Goal: Task Accomplishment & Management: Manage account settings

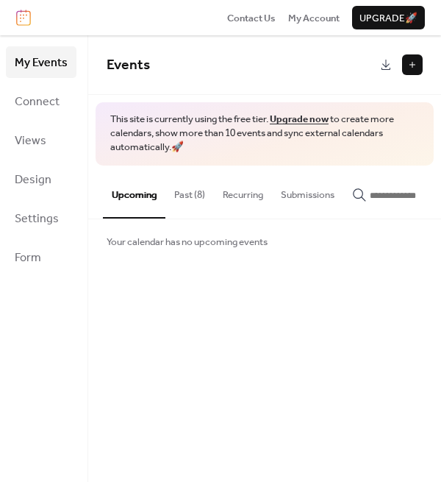
click at [182, 188] on button "Past (8)" at bounding box center [190, 192] width 49 height 52
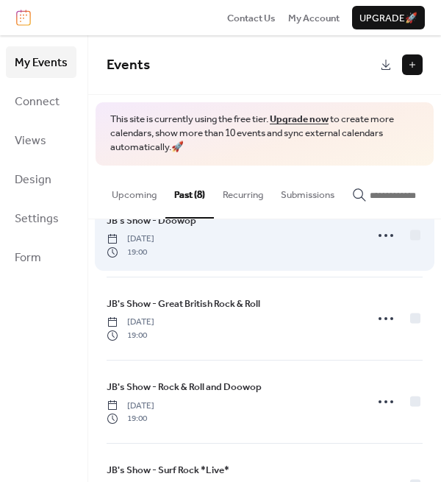
scroll to position [74, 0]
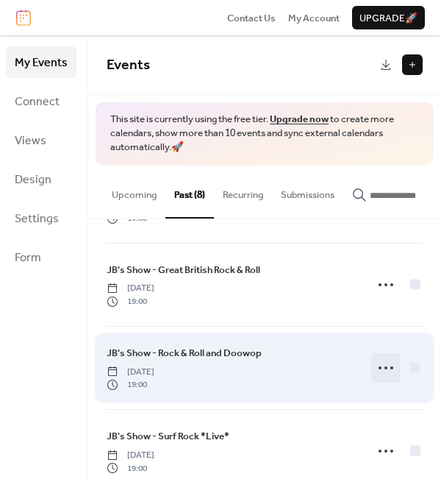
click at [381, 374] on icon at bounding box center [387, 368] width 24 height 24
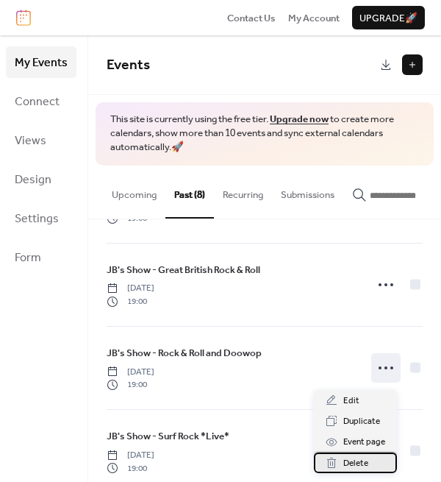
click at [362, 461] on span "Delete" at bounding box center [356, 463] width 25 height 15
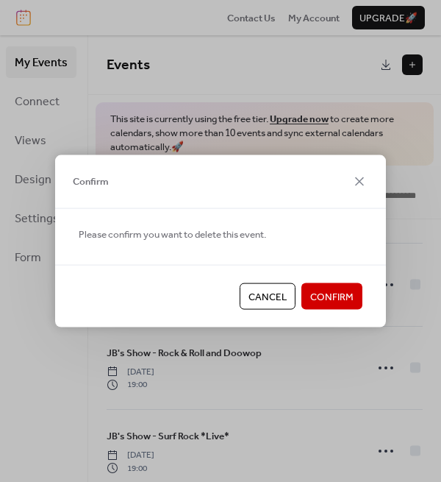
click at [326, 294] on span "Confirm" at bounding box center [332, 297] width 43 height 15
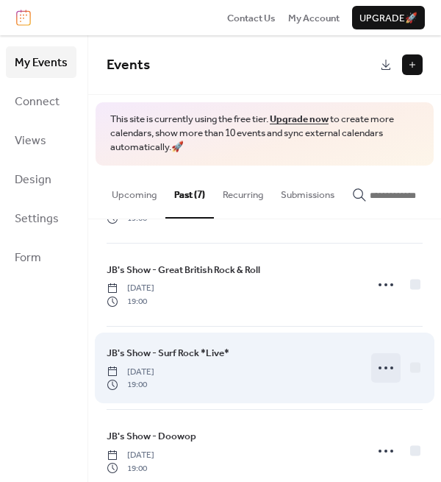
click at [382, 374] on icon at bounding box center [387, 368] width 24 height 24
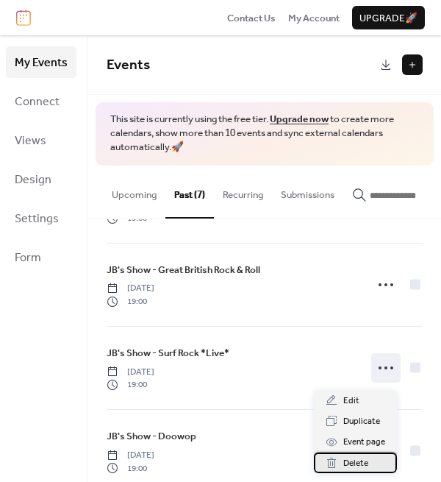
click at [364, 459] on span "Delete" at bounding box center [356, 463] width 25 height 15
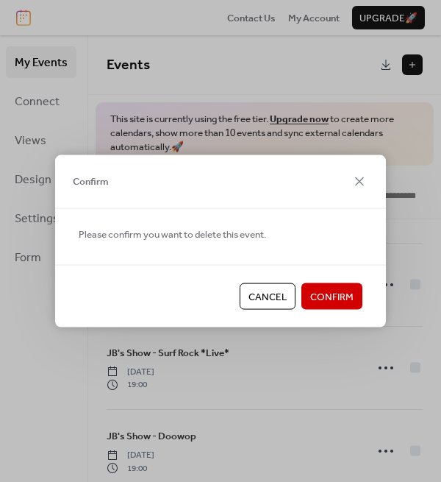
click at [338, 290] on span "Confirm" at bounding box center [332, 297] width 43 height 15
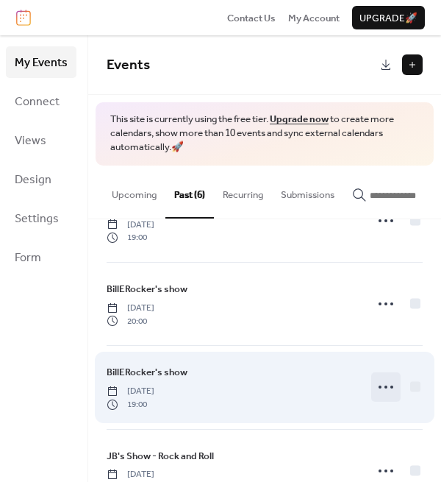
scroll to position [196, 0]
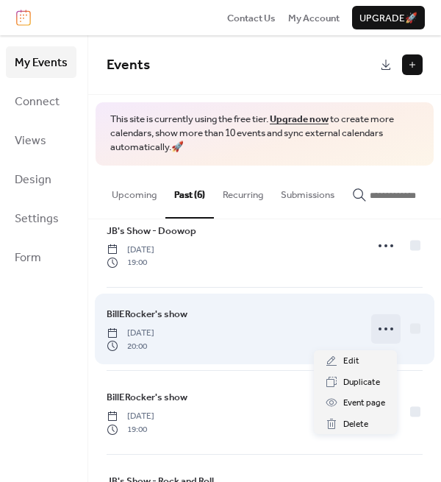
click at [381, 336] on icon at bounding box center [387, 329] width 24 height 24
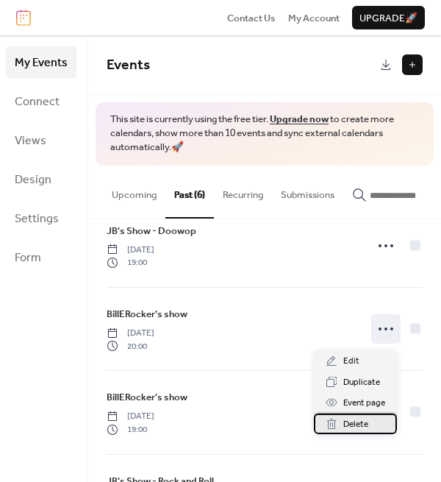
click at [369, 419] on div "Delete" at bounding box center [355, 424] width 83 height 21
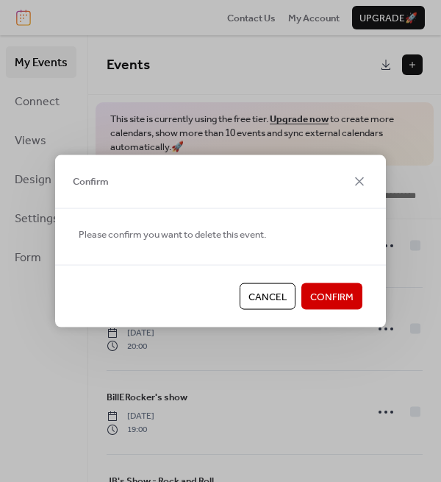
drag, startPoint x: 346, startPoint y: 298, endPoint x: 265, endPoint y: 280, distance: 83.0
click at [265, 280] on div "Cancel Confirm" at bounding box center [220, 296] width 331 height 63
click at [265, 292] on span "Cancel" at bounding box center [268, 297] width 38 height 15
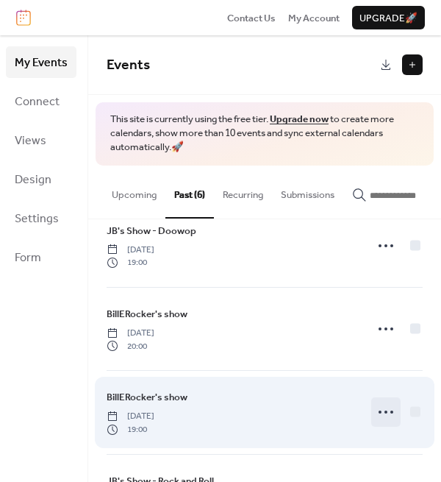
click at [385, 414] on circle at bounding box center [386, 412] width 3 height 3
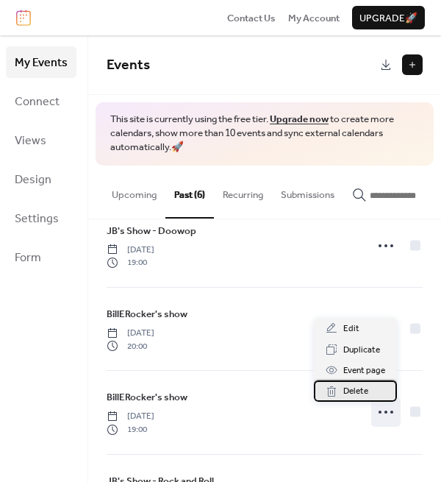
click at [359, 390] on span "Delete" at bounding box center [356, 391] width 25 height 15
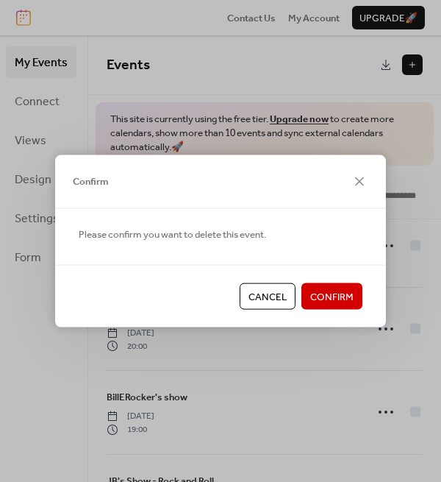
click at [333, 295] on span "Confirm" at bounding box center [332, 297] width 43 height 15
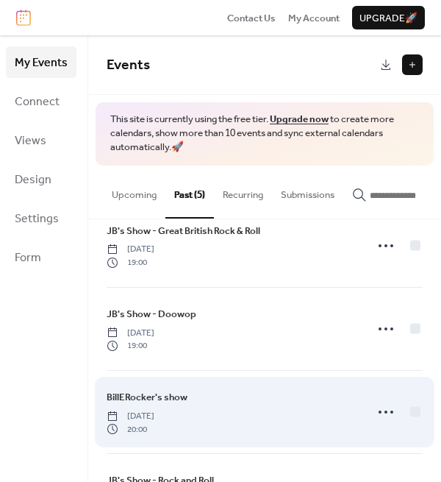
scroll to position [0, 0]
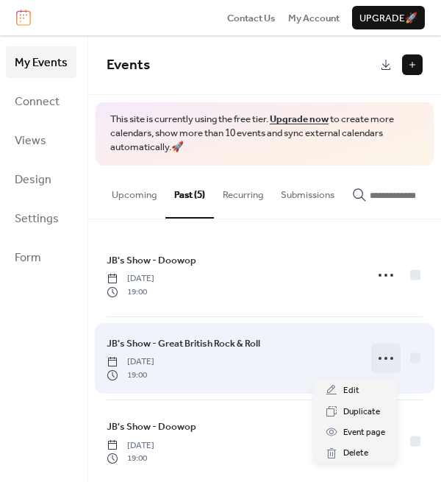
click at [379, 360] on circle at bounding box center [380, 358] width 3 height 3
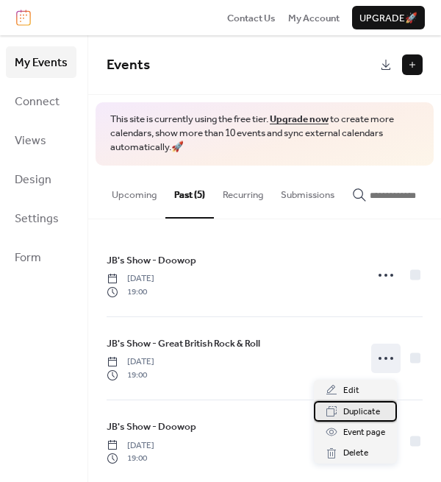
click at [372, 411] on span "Duplicate" at bounding box center [362, 412] width 37 height 15
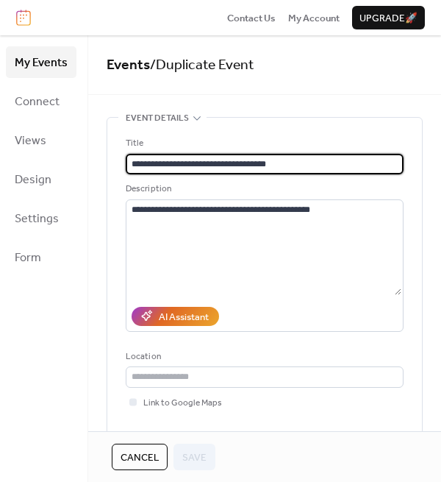
drag, startPoint x: 221, startPoint y: 165, endPoint x: 177, endPoint y: 168, distance: 43.5
click at [177, 168] on input "**********" at bounding box center [265, 164] width 278 height 21
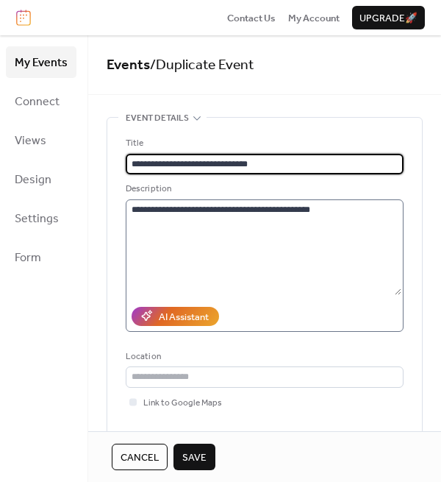
type input "**********"
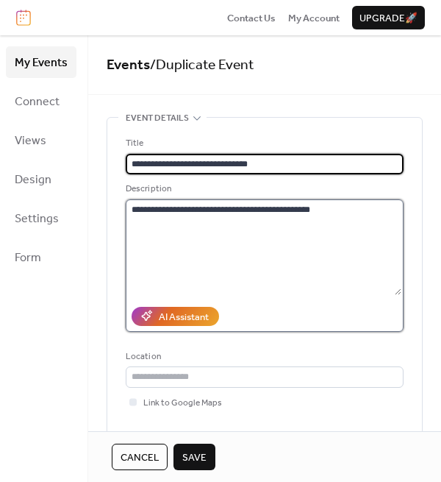
click at [155, 211] on textarea "**********" at bounding box center [264, 247] width 276 height 96
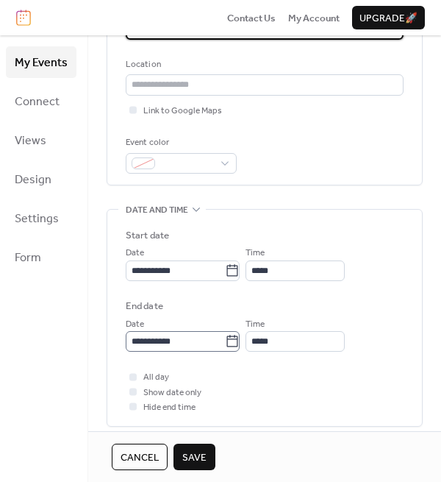
scroll to position [294, 0]
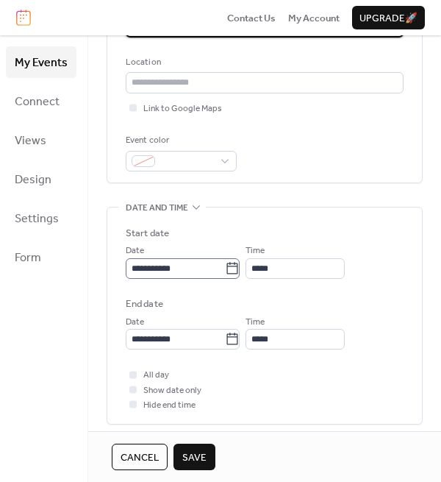
type textarea "**********"
click at [188, 272] on input "**********" at bounding box center [175, 268] width 99 height 21
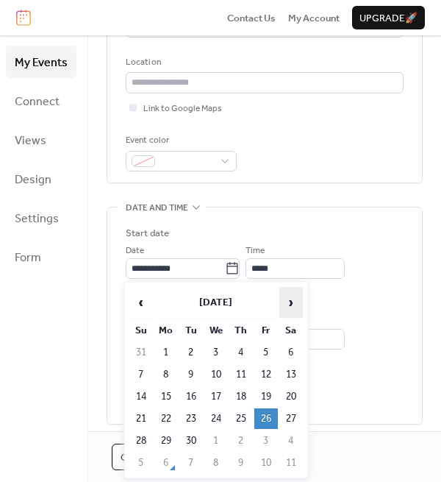
click at [289, 301] on span "›" at bounding box center [291, 302] width 22 height 29
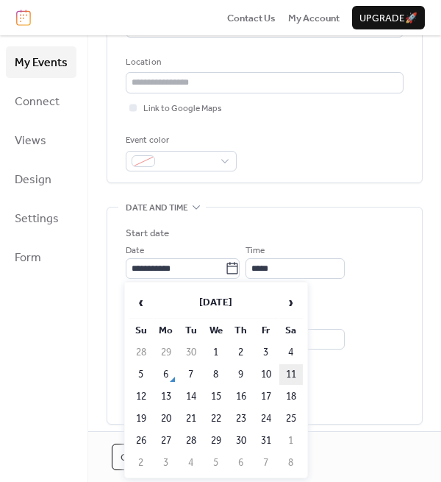
click at [288, 375] on td "11" at bounding box center [292, 374] width 24 height 21
type input "**********"
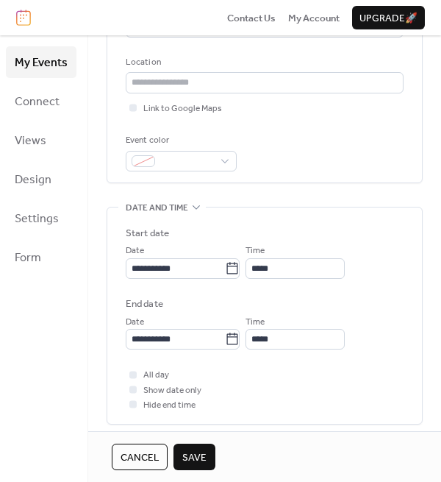
click at [196, 456] on span "Save" at bounding box center [194, 457] width 24 height 15
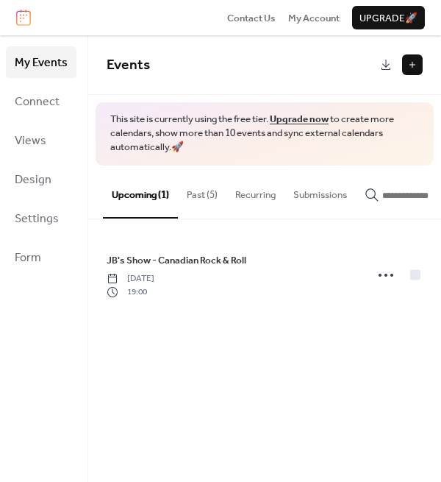
click at [210, 205] on button "Past (5)" at bounding box center [202, 192] width 49 height 52
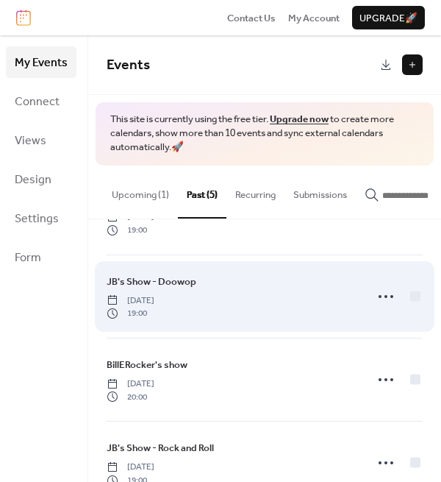
scroll to position [147, 0]
